Goal: Task Accomplishment & Management: Complete application form

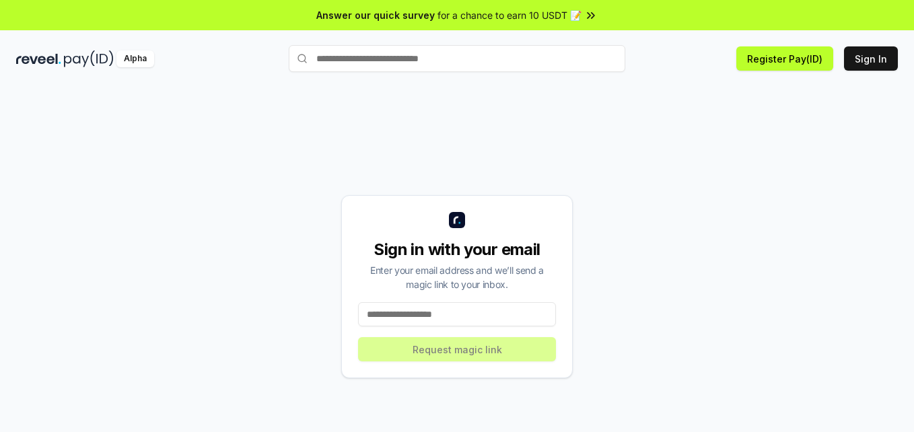
click at [791, 73] on div "Alpha Register Pay(ID) Sign In" at bounding box center [457, 58] width 914 height 35
click at [788, 61] on button "Register Pay(ID)" at bounding box center [785, 58] width 97 height 24
click at [449, 318] on input at bounding box center [457, 314] width 198 height 24
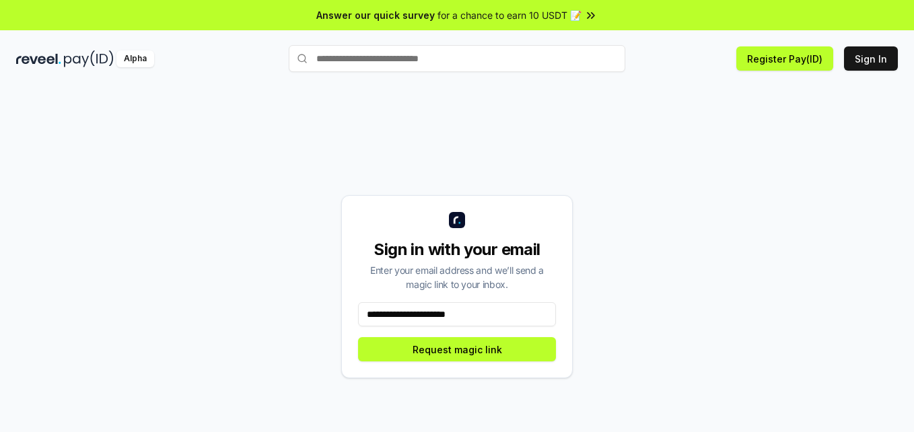
type input "**********"
click at [462, 351] on button "Request magic link" at bounding box center [457, 349] width 198 height 24
click at [493, 318] on input "**********" at bounding box center [457, 314] width 198 height 24
click at [493, 316] on input "**********" at bounding box center [457, 314] width 198 height 24
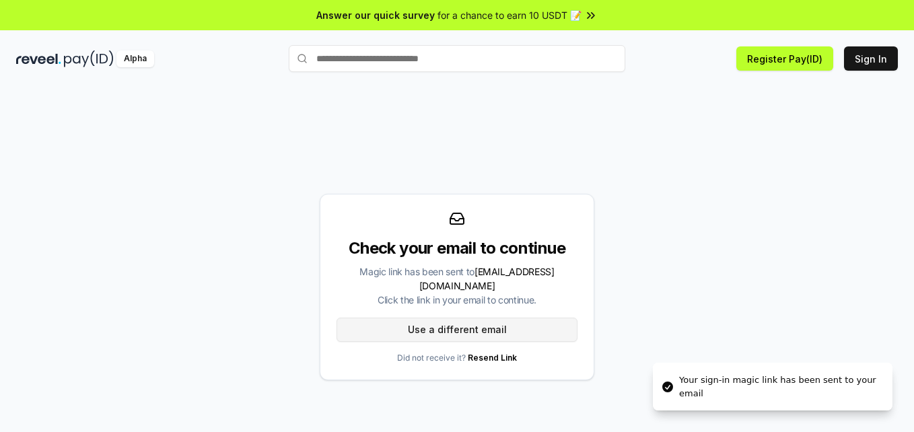
click at [474, 324] on button "Use a different email" at bounding box center [457, 330] width 241 height 24
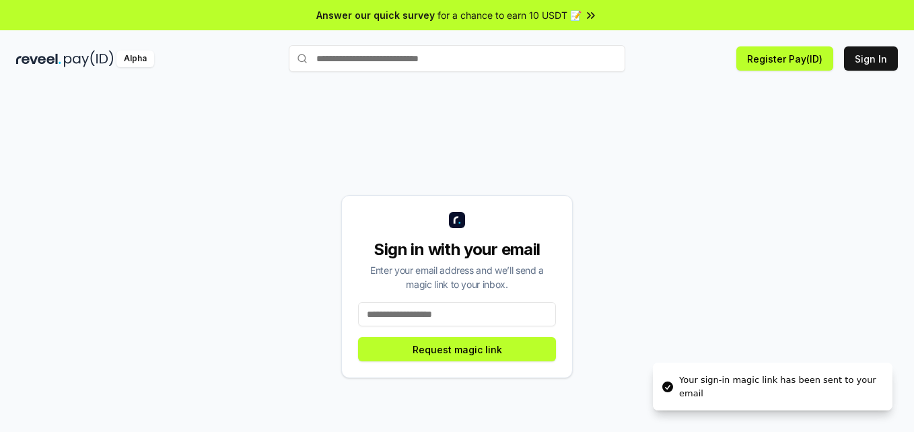
click at [442, 312] on input at bounding box center [457, 314] width 198 height 24
type input "**********"
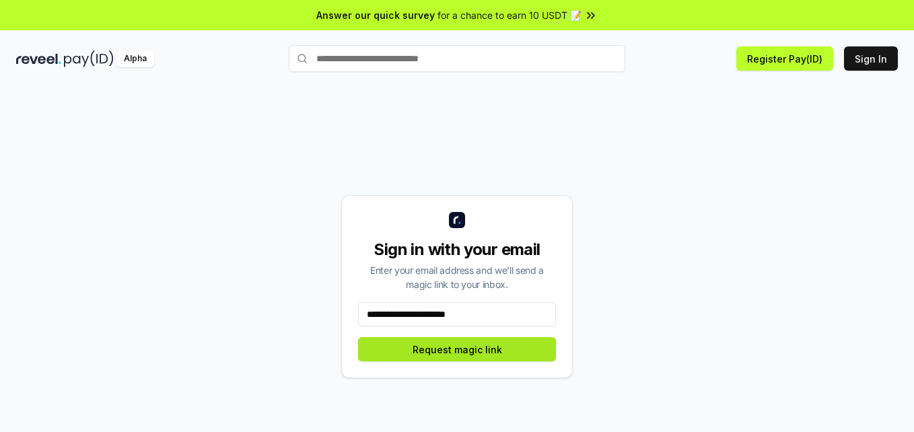
click at [450, 355] on button "Request magic link" at bounding box center [457, 349] width 198 height 24
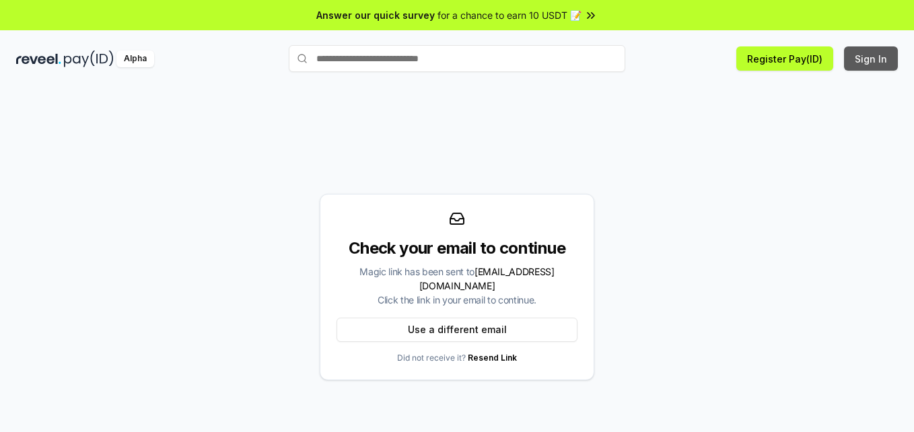
click at [874, 57] on button "Sign In" at bounding box center [871, 58] width 54 height 24
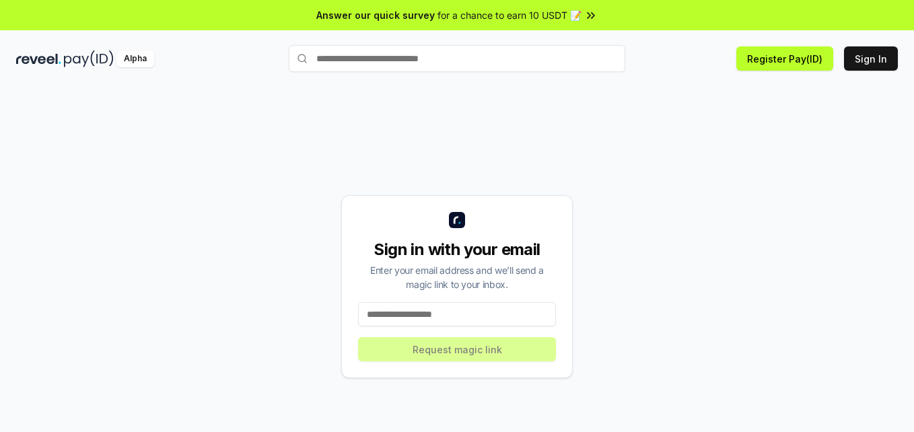
scroll to position [38, 0]
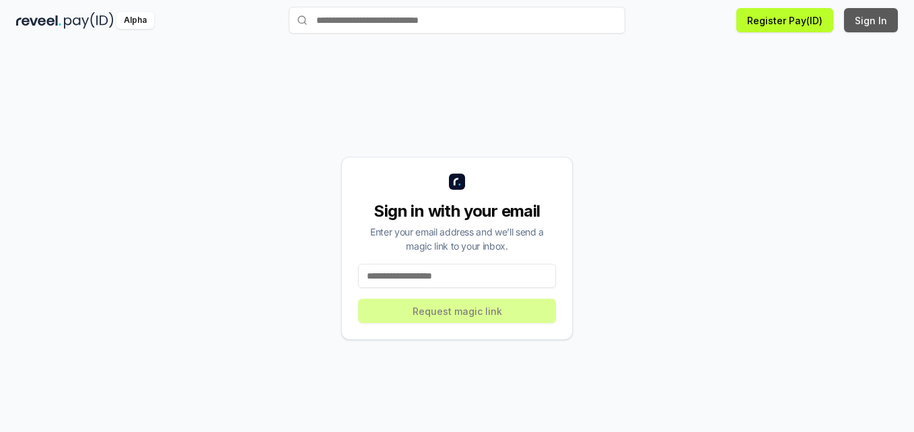
click at [866, 19] on button "Sign In" at bounding box center [871, 20] width 54 height 24
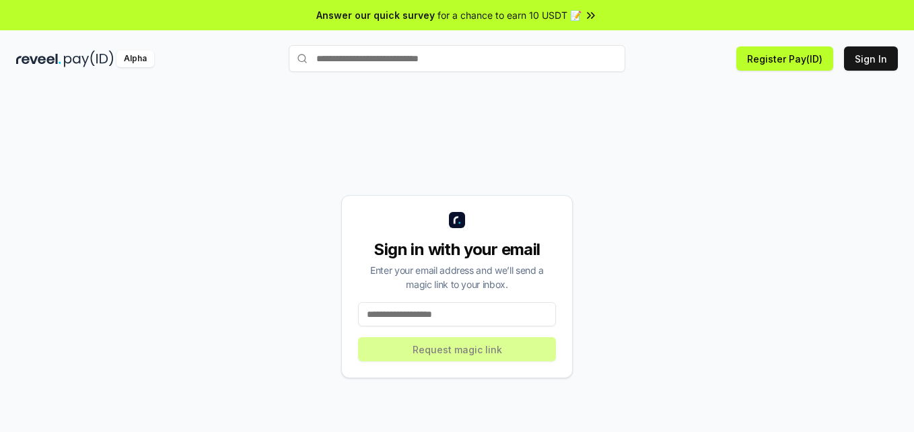
click at [428, 313] on input at bounding box center [457, 314] width 198 height 24
type input "**********"
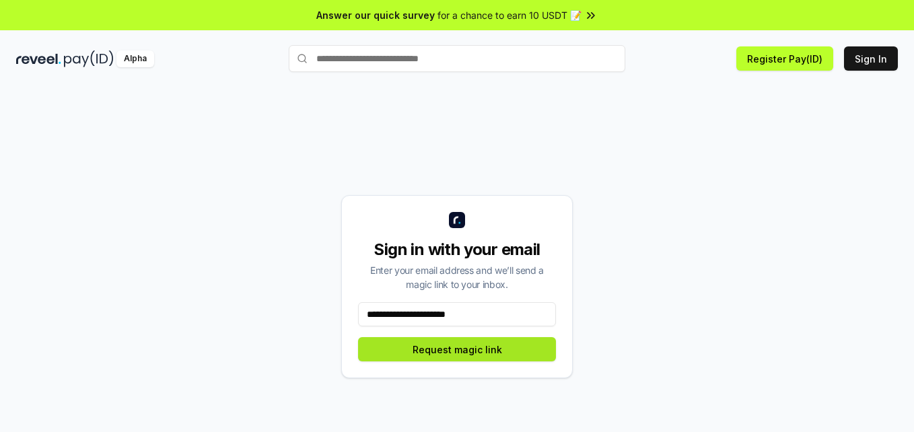
click at [461, 356] on button "Request magic link" at bounding box center [457, 349] width 198 height 24
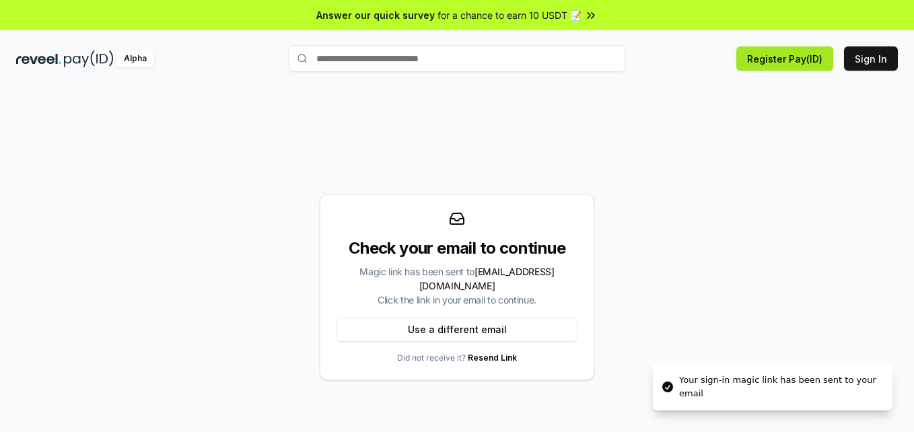
click at [790, 70] on button "Register Pay(ID)" at bounding box center [785, 58] width 97 height 24
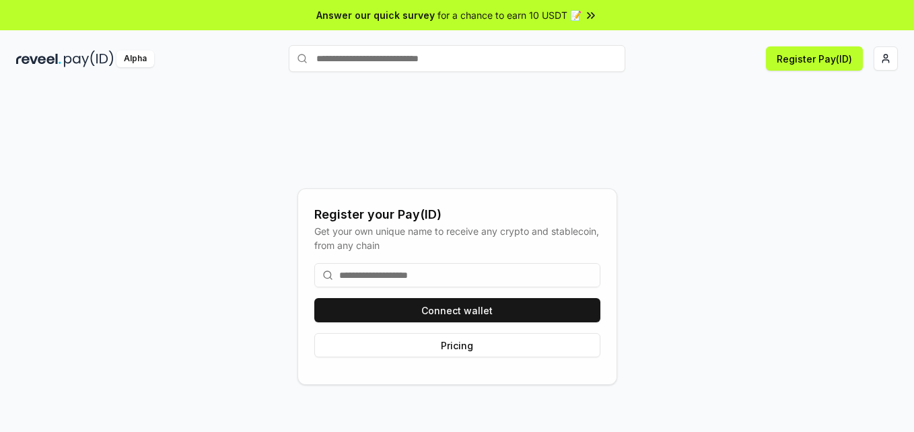
click at [441, 277] on input at bounding box center [457, 275] width 286 height 24
type input "**********"
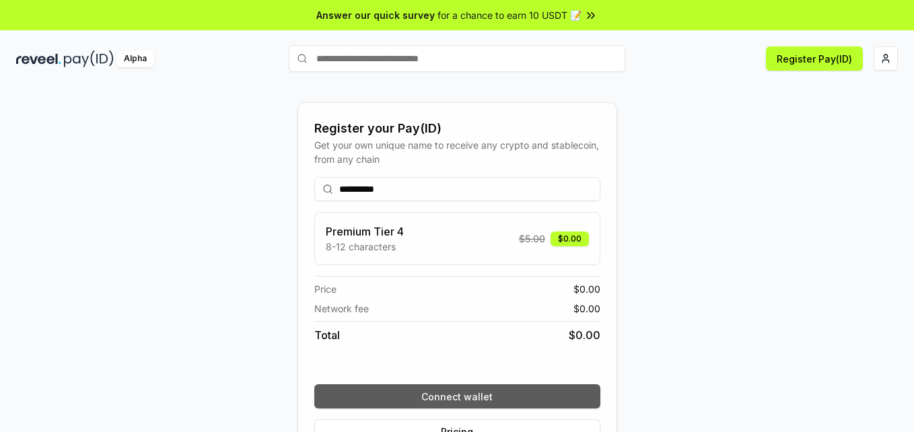
click at [467, 397] on button "Connect wallet" at bounding box center [457, 396] width 286 height 24
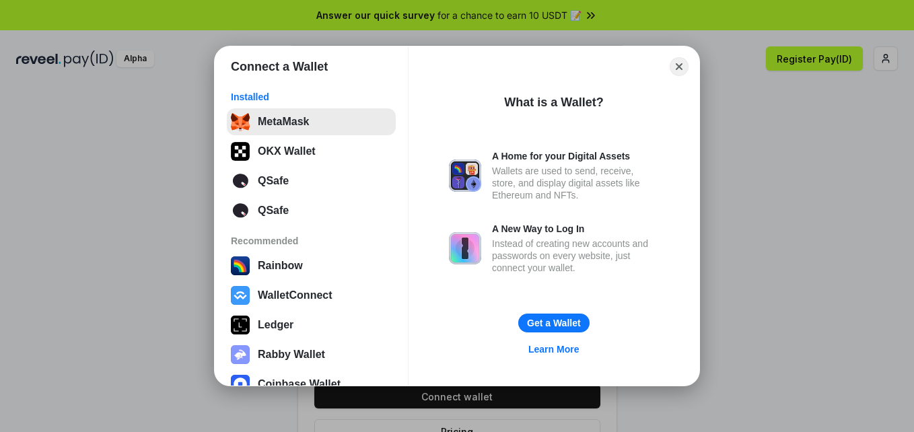
click at [305, 124] on button "MetaMask" at bounding box center [311, 121] width 169 height 27
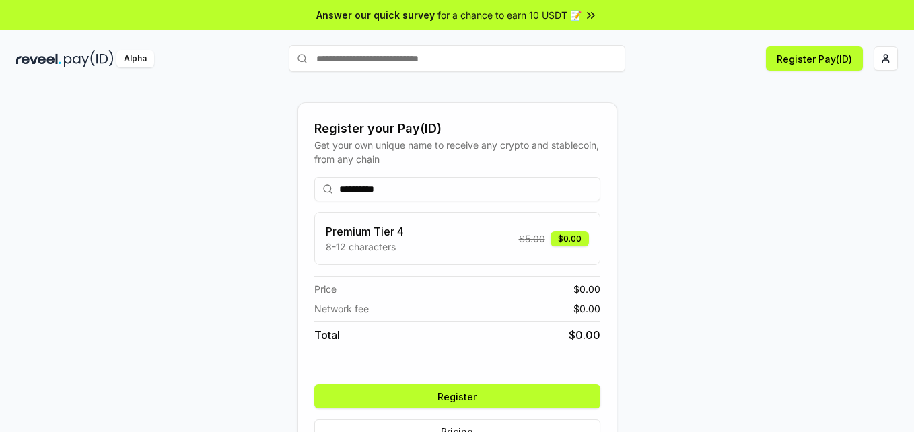
click at [483, 393] on button "Register" at bounding box center [457, 396] width 286 height 24
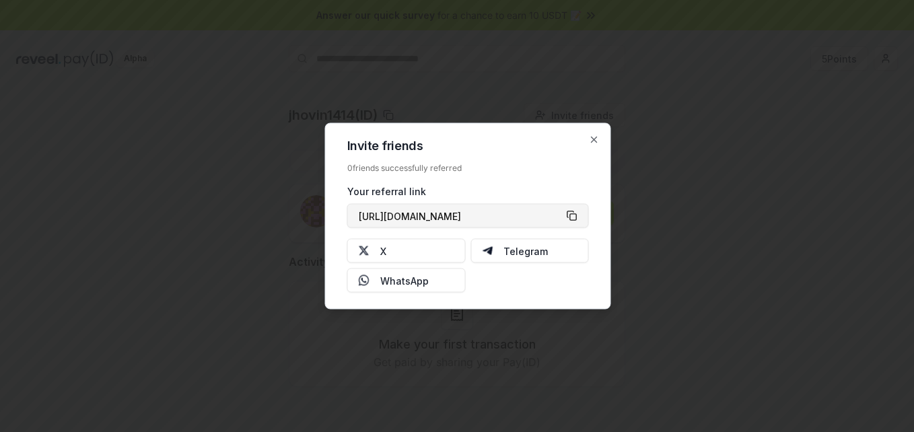
click at [572, 213] on button "[URL][DOMAIN_NAME]" at bounding box center [468, 216] width 242 height 24
click at [572, 213] on button "https://reveel.id/refer/jhovin1414" at bounding box center [468, 216] width 242 height 24
click at [412, 250] on button "X" at bounding box center [406, 251] width 119 height 24
click at [594, 137] on icon "button" at bounding box center [594, 140] width 11 height 11
click at [598, 139] on icon "button" at bounding box center [594, 140] width 11 height 11
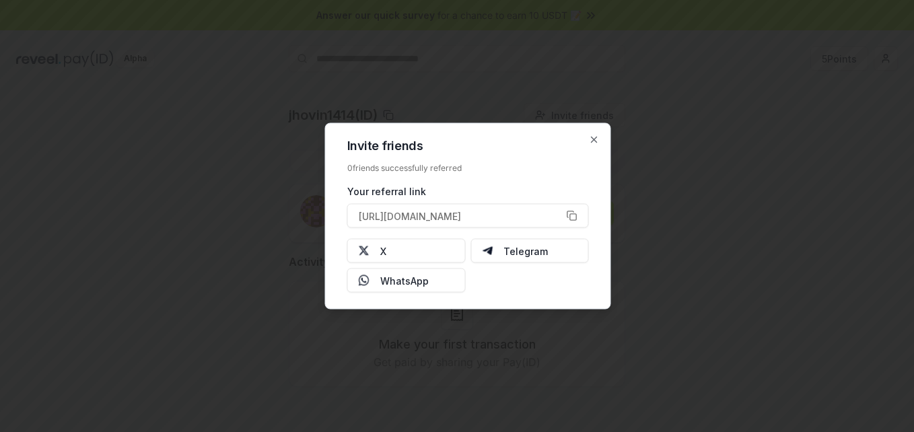
click at [742, 135] on div at bounding box center [457, 216] width 914 height 432
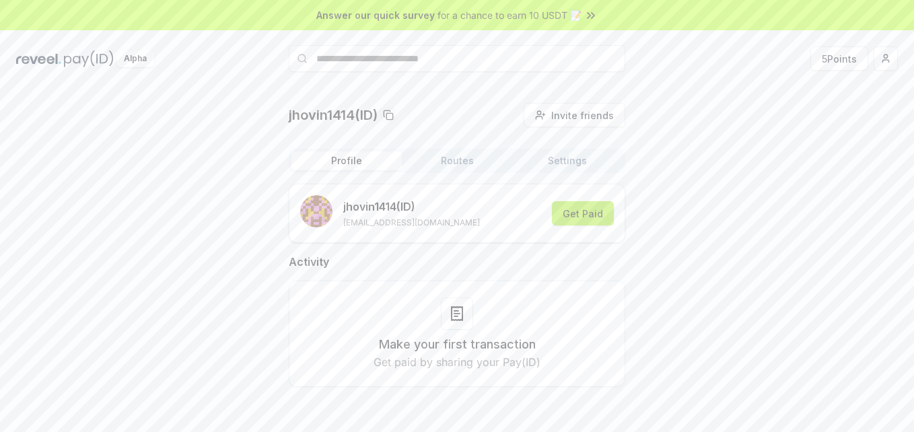
click at [582, 215] on button "Get Paid" at bounding box center [583, 213] width 62 height 24
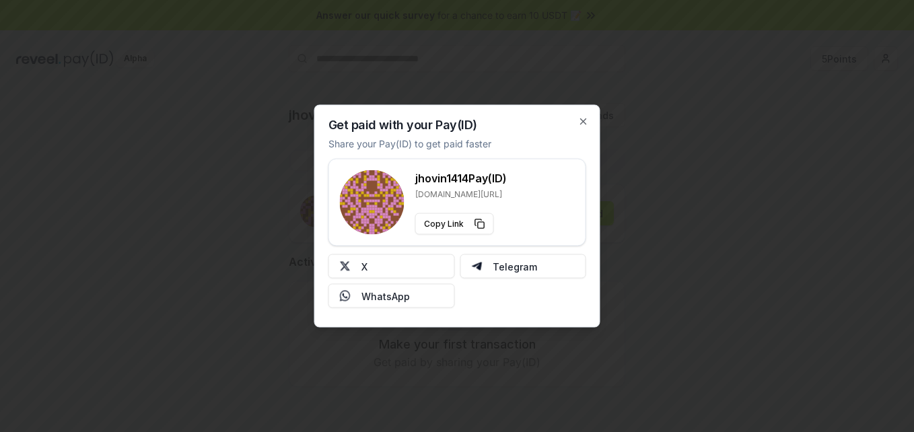
click at [665, 197] on div at bounding box center [457, 216] width 914 height 432
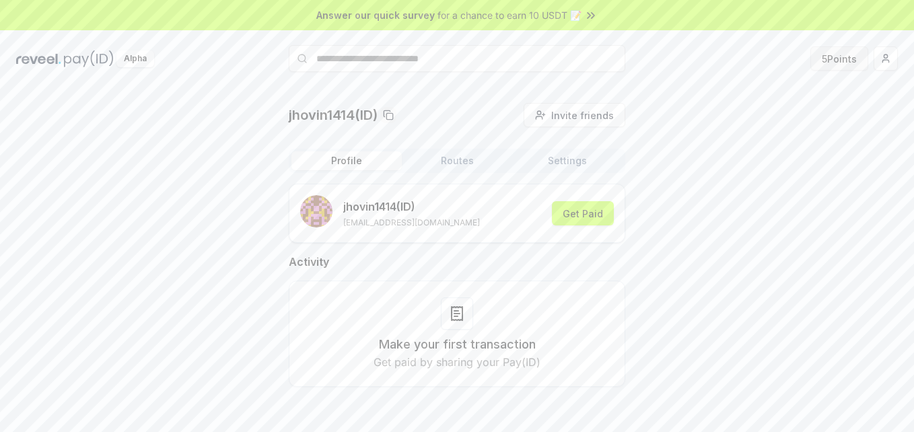
click at [838, 59] on button "5 Points" at bounding box center [840, 58] width 58 height 24
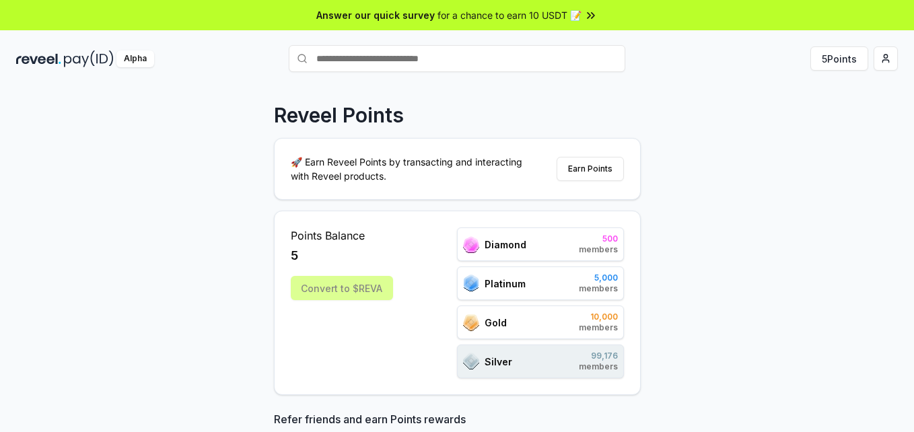
scroll to position [90, 0]
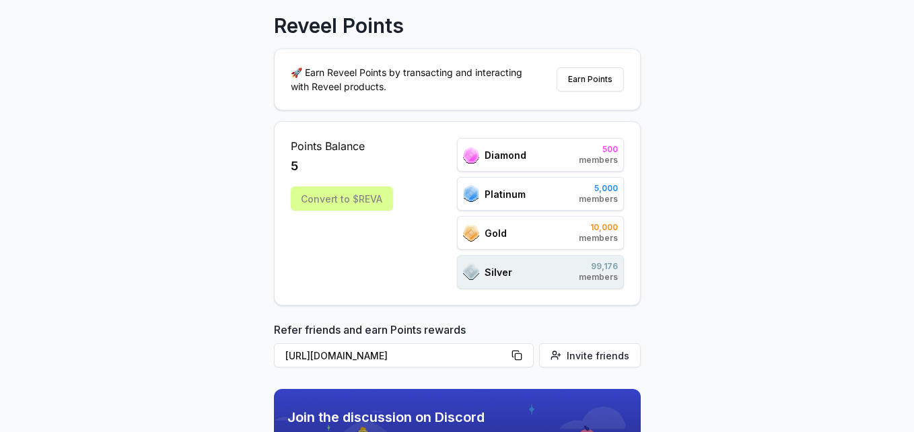
click at [594, 154] on span "500" at bounding box center [598, 149] width 39 height 11
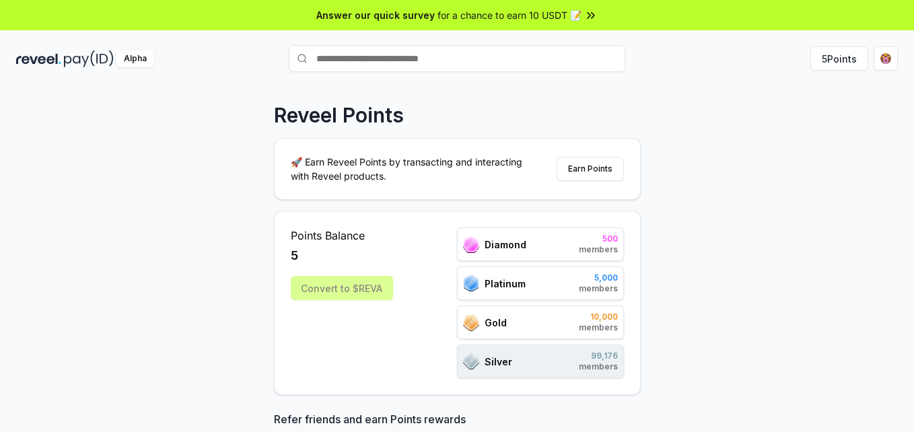
click at [580, 9] on div "for a chance to earn 10 USDT 📝" at bounding box center [518, 15] width 160 height 14
click at [891, 66] on html "Answer our quick survey for a chance to earn 10 USDT 📝 Alpha 5 Points Reveel Po…" at bounding box center [457, 216] width 914 height 432
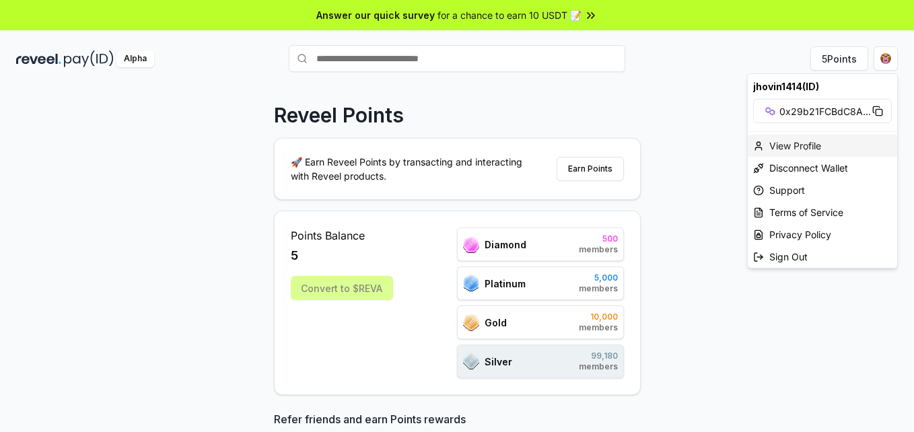
click at [815, 149] on div "View Profile" at bounding box center [822, 146] width 149 height 22
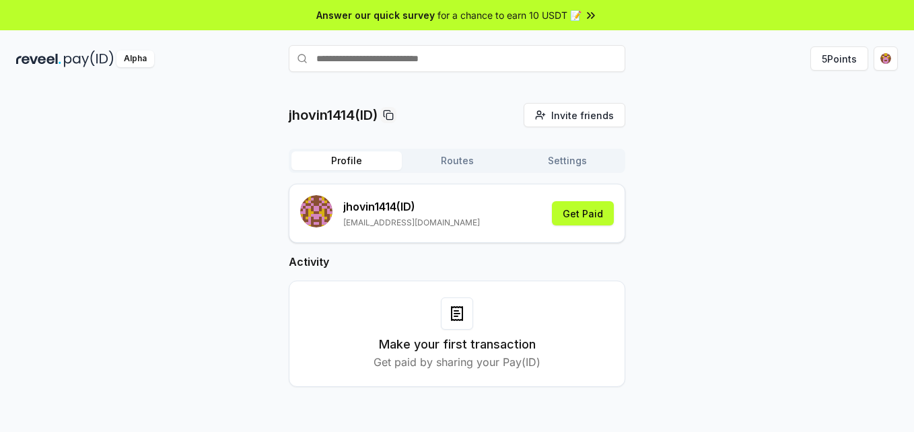
click at [889, 277] on div "jhovin1414(ID) Invite friends Invite Profile Routes Settings jhovin1414 (ID) [E…" at bounding box center [457, 256] width 882 height 306
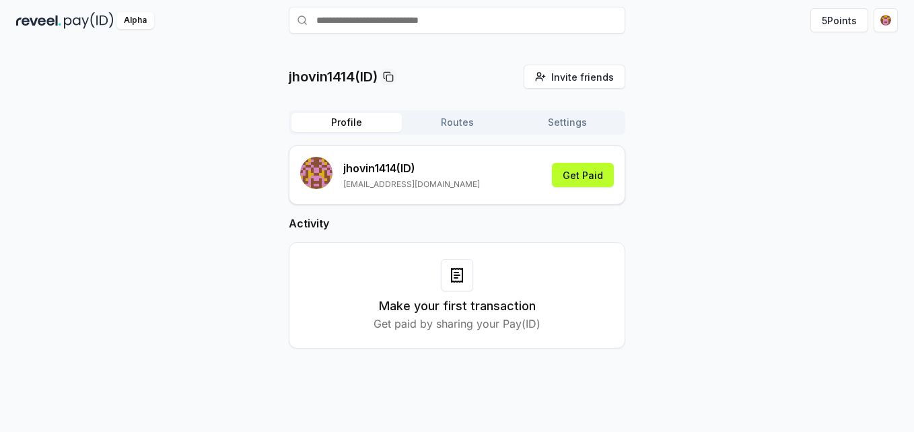
click at [458, 123] on button "Routes" at bounding box center [457, 122] width 110 height 19
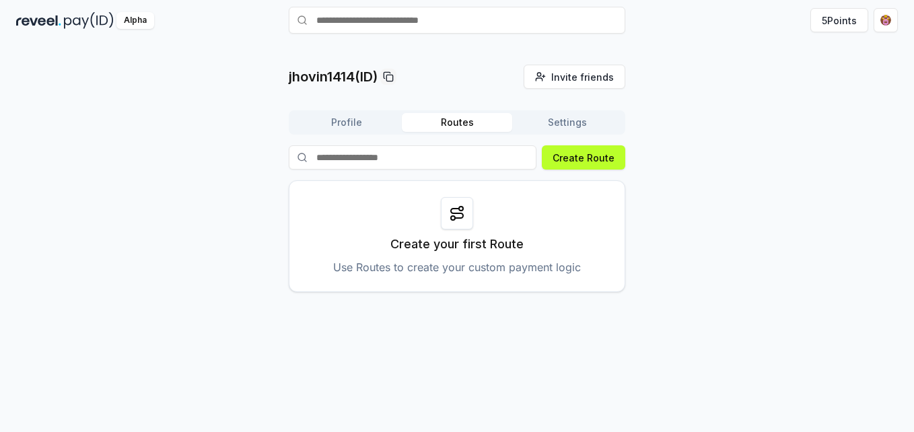
click at [568, 125] on button "Settings" at bounding box center [567, 122] width 110 height 19
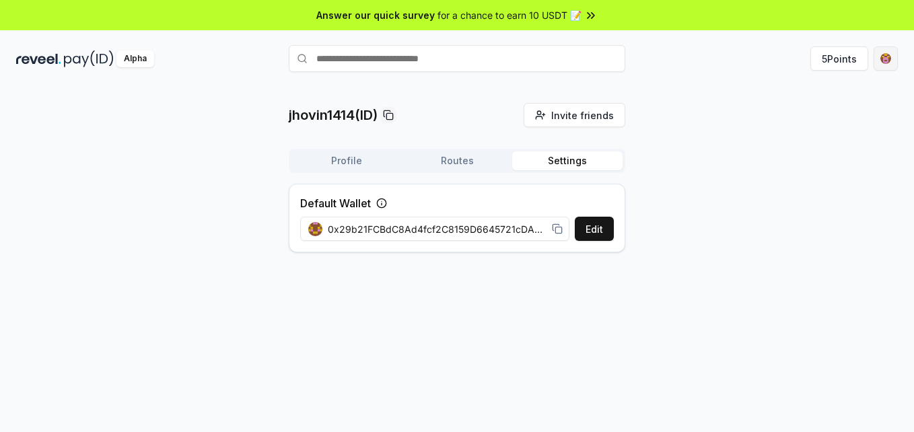
click at [890, 68] on html "Answer our quick survey for a chance to earn 10 USDT 📝 Alpha 5 Points jhovin141…" at bounding box center [457, 216] width 914 height 432
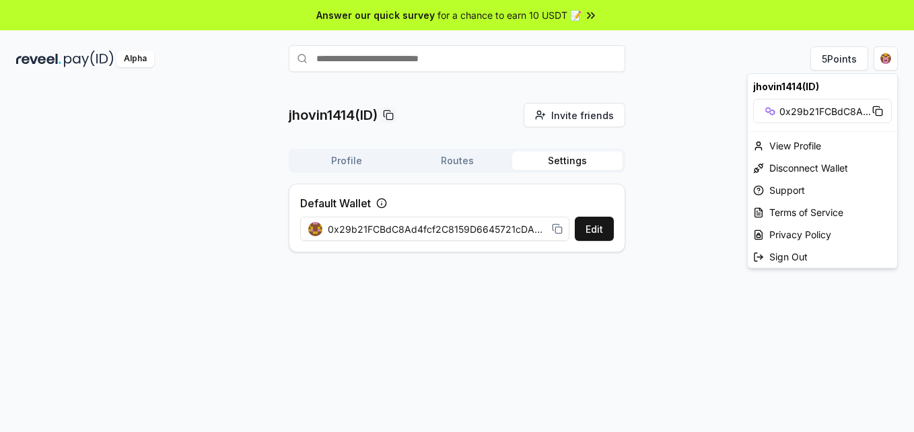
click at [885, 60] on html "Answer our quick survey for a chance to earn 10 USDT 📝 Alpha 5 Points jhovin141…" at bounding box center [457, 216] width 914 height 432
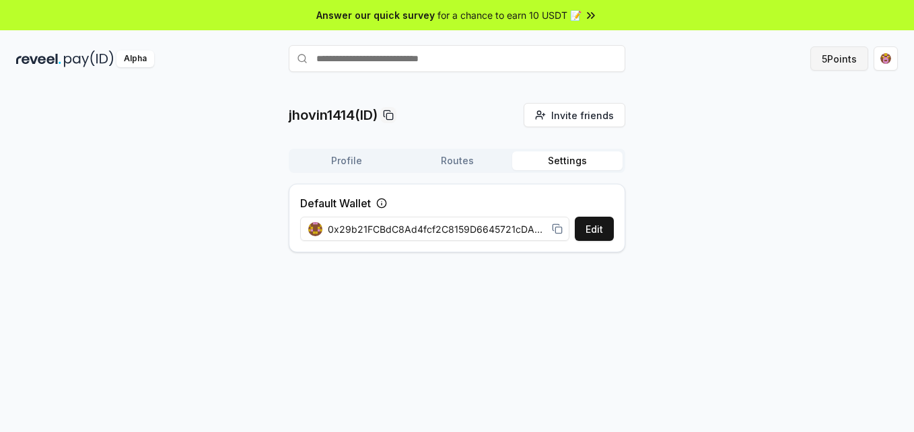
click at [850, 55] on button "5 Points" at bounding box center [840, 58] width 58 height 24
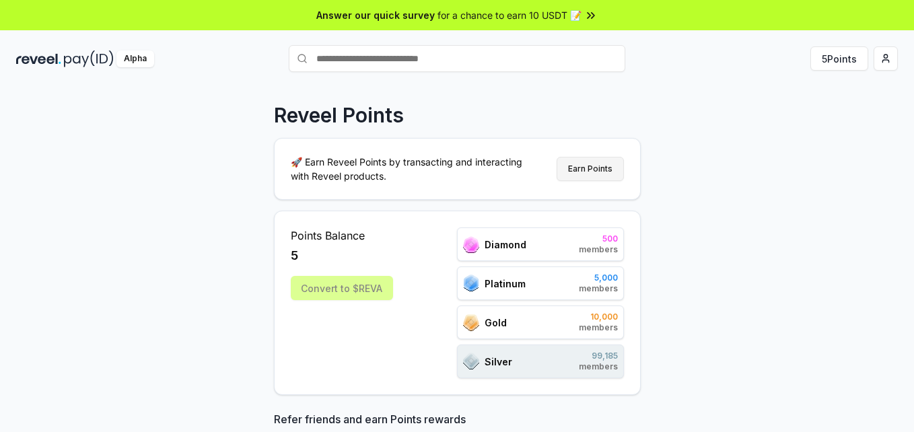
click at [603, 170] on button "Earn Points" at bounding box center [590, 169] width 67 height 24
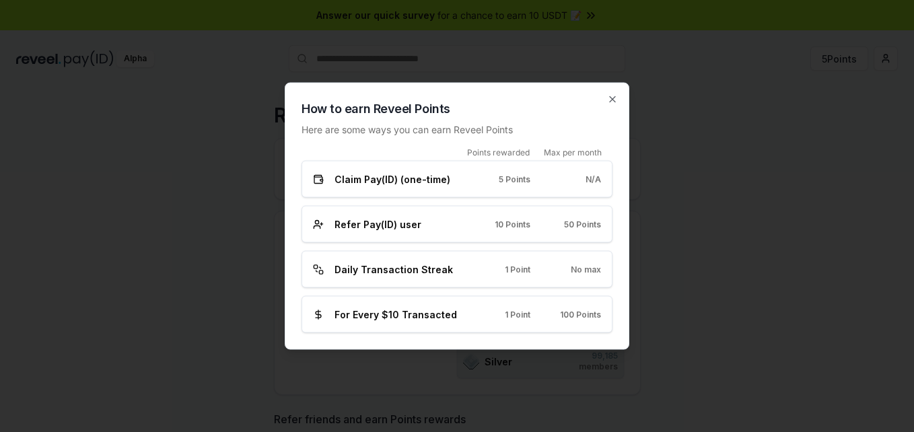
click at [514, 175] on span "5 Points" at bounding box center [515, 179] width 32 height 11
click at [326, 228] on div "Refer Pay(ID) user" at bounding box center [386, 224] width 147 height 14
click at [316, 268] on rect at bounding box center [315, 266] width 3 height 3
click at [613, 100] on icon "button" at bounding box center [612, 99] width 5 height 5
